Goal: Task Accomplishment & Management: Use online tool/utility

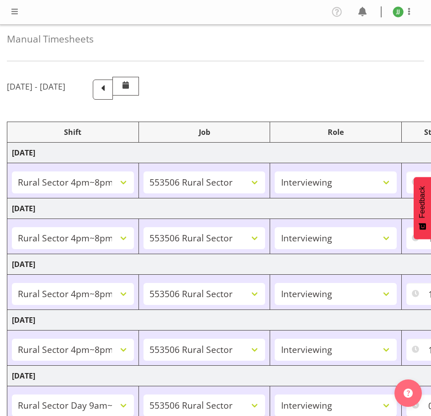
select select "81298"
select select "10587"
select select "47"
select select "81298"
select select "10587"
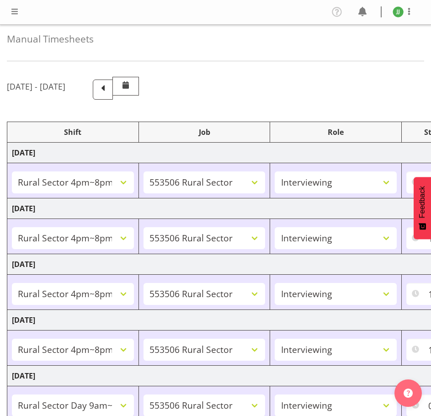
select select "47"
select select "81298"
select select "10587"
select select "47"
select select "81298"
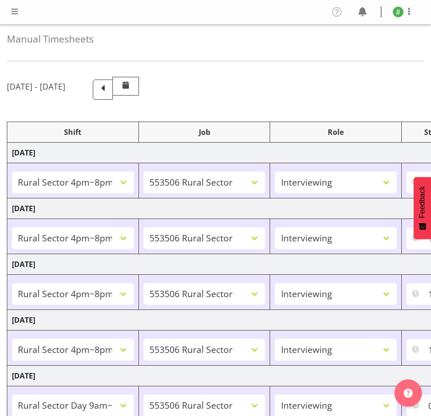
select select "10587"
select select "47"
select select "81561"
select select "10587"
select select "47"
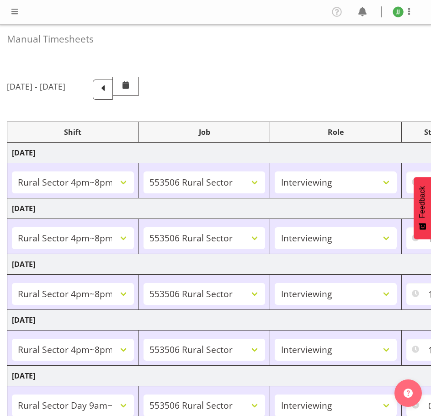
select select "81298"
select select "10587"
select select "47"
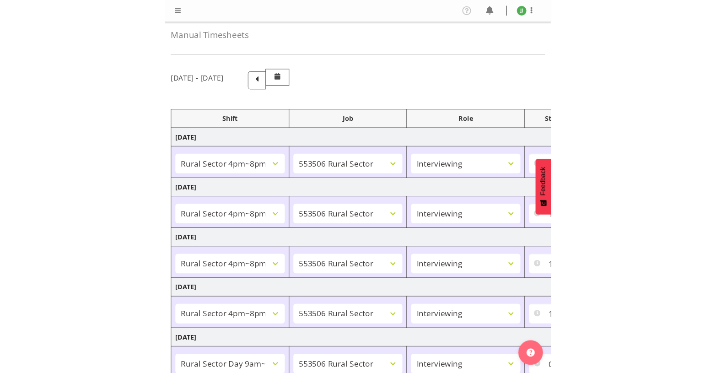
scroll to position [183, 0]
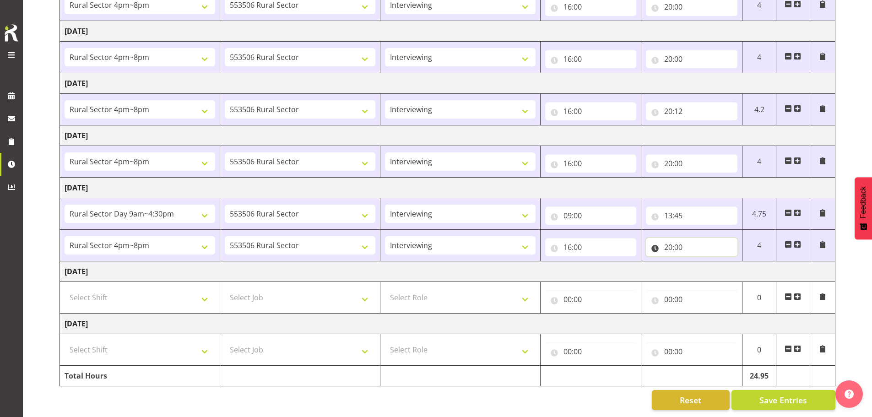
click at [431, 238] on input "20:00" at bounding box center [691, 247] width 91 height 18
click at [431, 264] on select "00 01 02 03 04 05 06 07 08 09 10 11 12 13 14 15 16 17 18 19 20 21 22 23 24 25 2…" at bounding box center [731, 271] width 21 height 18
select select "13"
click at [431, 262] on select "00 01 02 03 04 05 06 07 08 09 10 11 12 13 14 15 16 17 18 19 20 21 22 23 24 25 2…" at bounding box center [731, 271] width 21 height 18
type input "20:13"
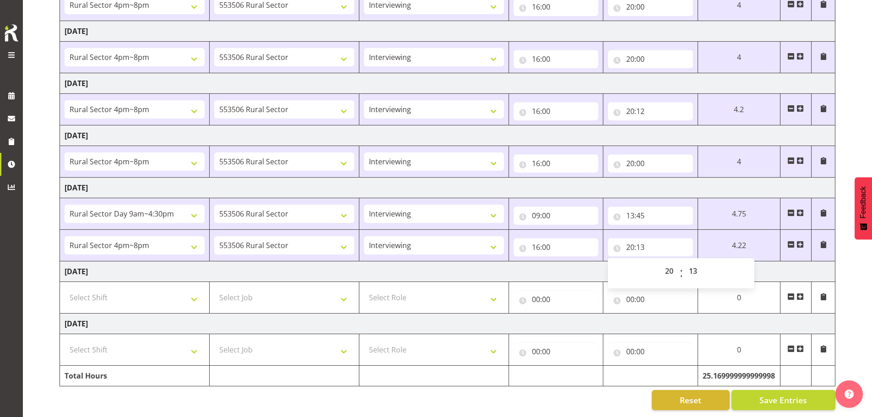
click at [431, 322] on td "[DATE]" at bounding box center [447, 323] width 775 height 21
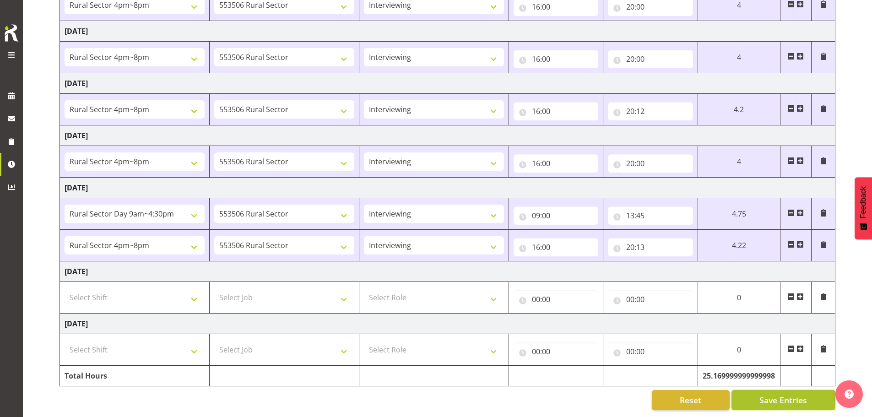
click at [431, 397] on span "Save Entries" at bounding box center [783, 400] width 48 height 12
